Goal: Check status

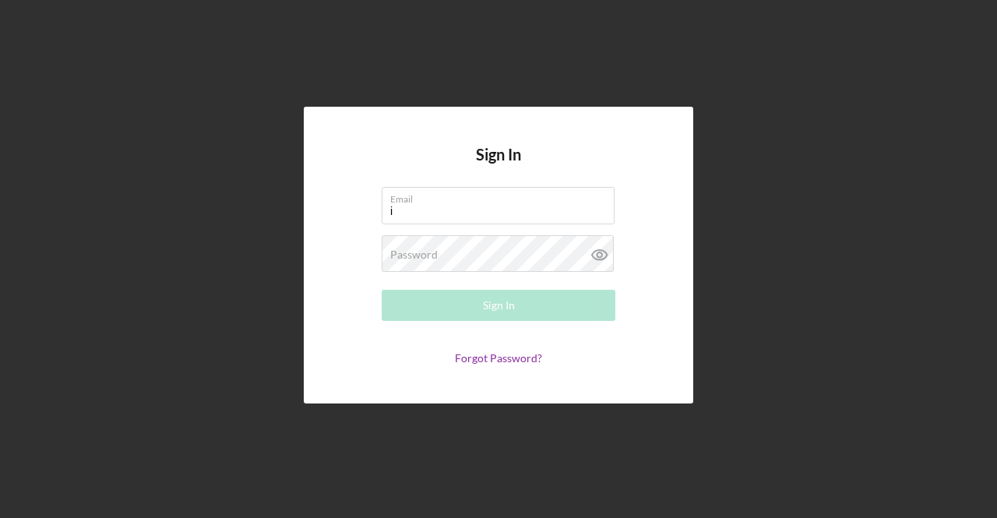
type input "[EMAIL_ADDRESS][DOMAIN_NAME]"
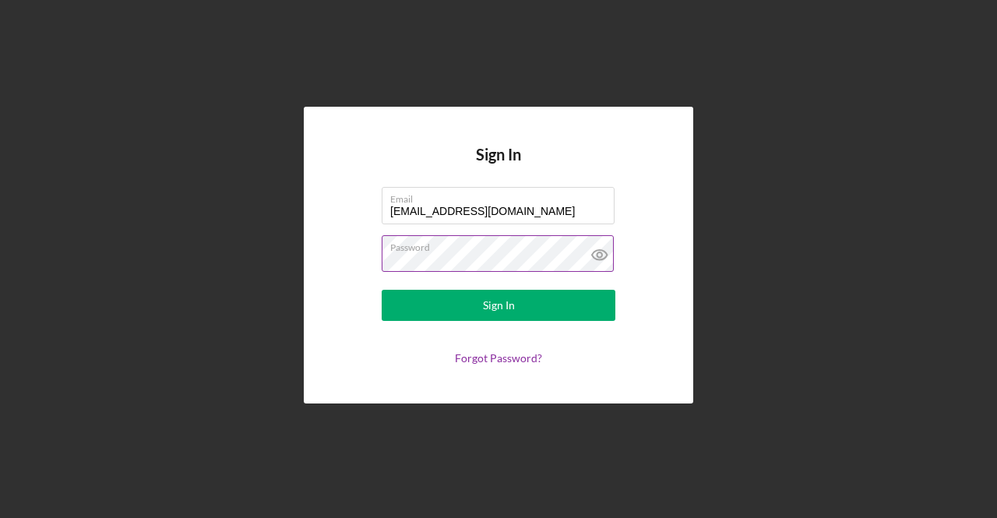
click at [382, 290] on button "Sign In" at bounding box center [499, 305] width 234 height 31
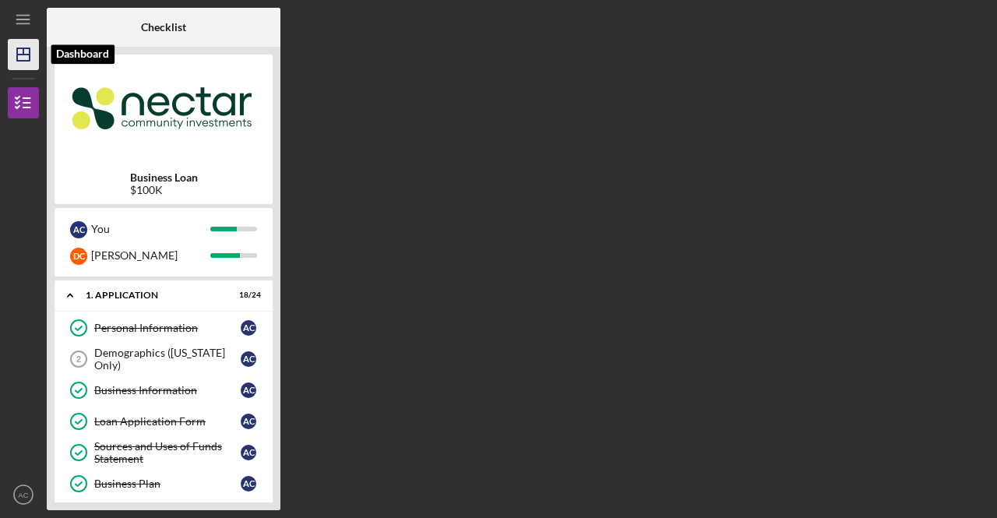
click at [14, 51] on icon "Icon/Dashboard" at bounding box center [23, 54] width 39 height 39
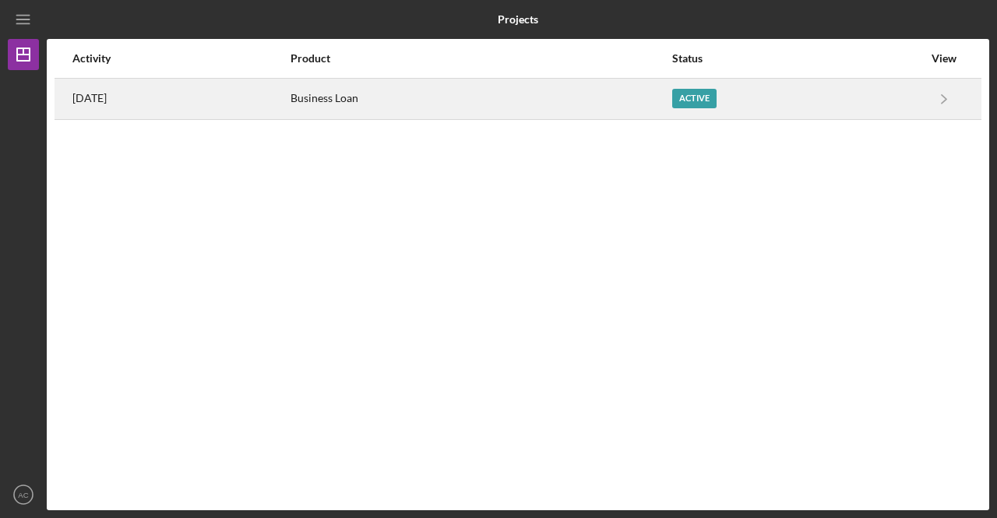
click at [882, 86] on div "Active" at bounding box center [797, 98] width 251 height 39
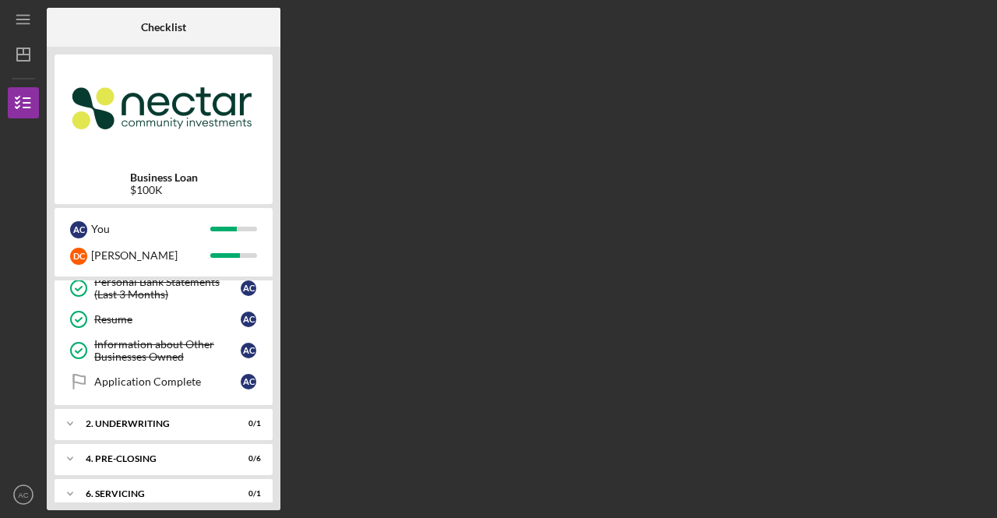
scroll to position [665, 0]
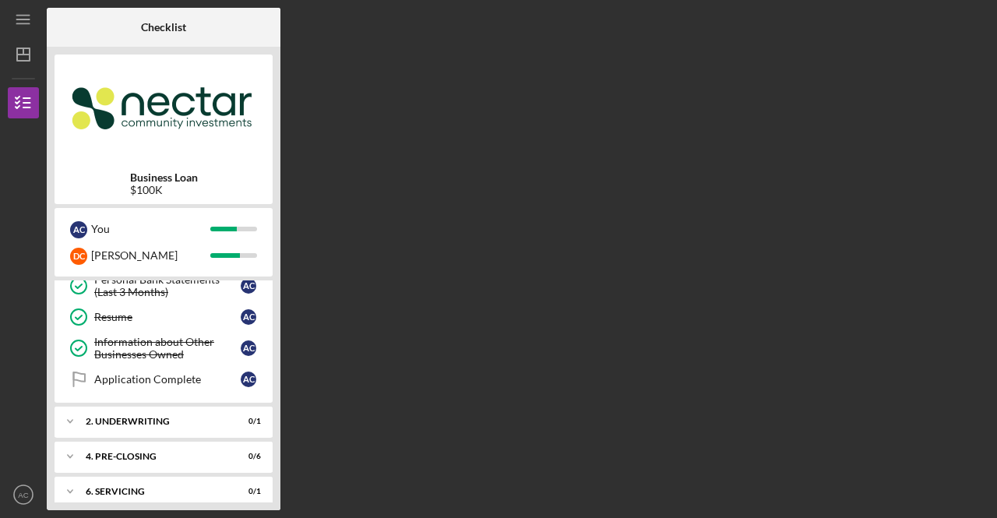
click at [148, 373] on div "Application Complete" at bounding box center [167, 379] width 146 height 12
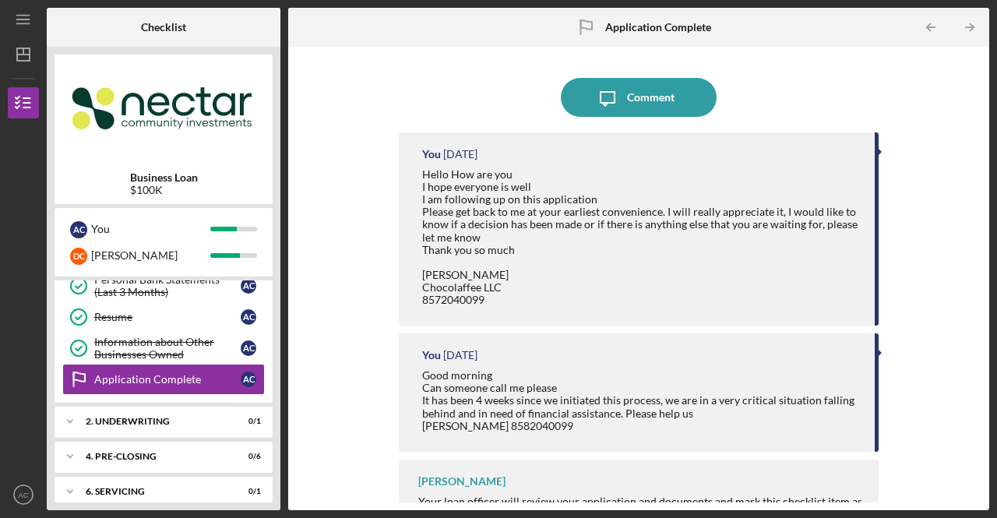
scroll to position [34, 0]
